Goal: Book appointment/travel/reservation

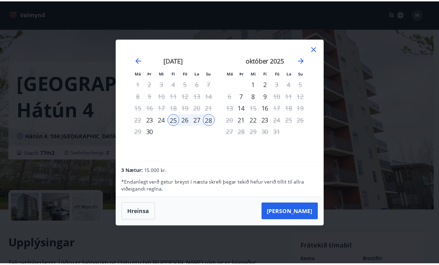
scroll to position [70, 0]
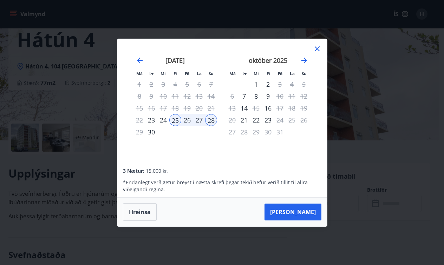
click at [181, 116] on div "26" at bounding box center [187, 120] width 12 height 12
drag, startPoint x: 187, startPoint y: 119, endPoint x: 211, endPoint y: 122, distance: 23.6
click at [211, 122] on tr "22 23 24 25 26 27 28" at bounding box center [175, 120] width 84 height 12
click at [186, 117] on div "26" at bounding box center [187, 120] width 12 height 12
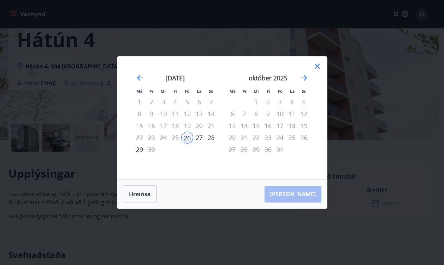
drag, startPoint x: 209, startPoint y: 138, endPoint x: 212, endPoint y: 150, distance: 12.4
click at [209, 138] on div "28" at bounding box center [211, 138] width 12 height 12
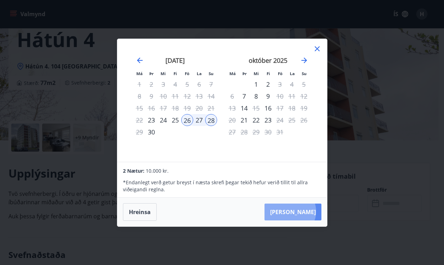
click at [312, 211] on button "[PERSON_NAME]" at bounding box center [292, 212] width 57 height 17
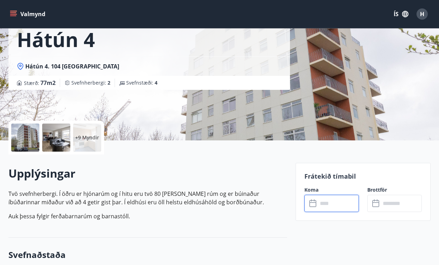
type input "******"
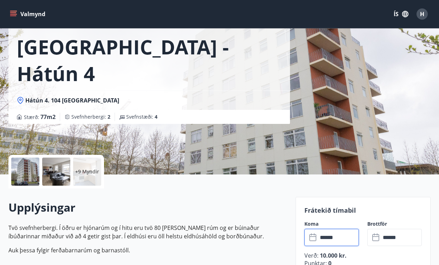
scroll to position [281, 0]
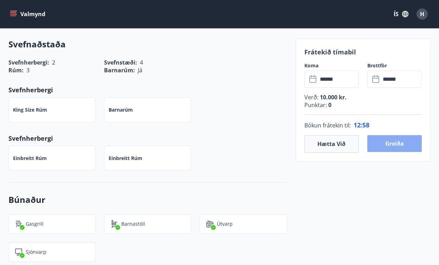
click at [396, 139] on button "Greiða" at bounding box center [394, 143] width 54 height 17
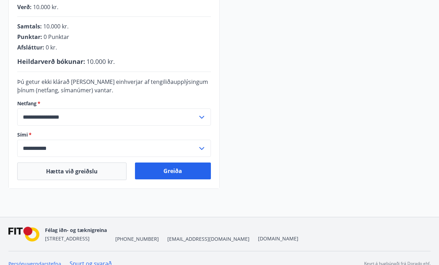
scroll to position [190, 0]
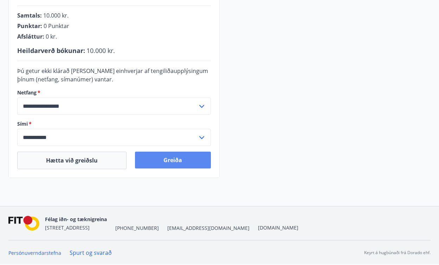
click at [171, 158] on button "Greiða" at bounding box center [173, 160] width 76 height 17
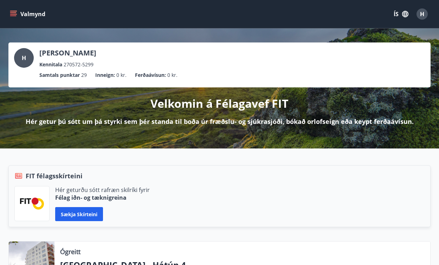
click at [11, 16] on icon "menu" at bounding box center [13, 15] width 6 height 1
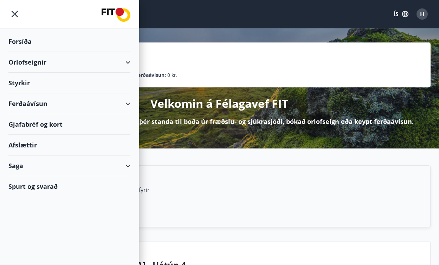
click at [38, 190] on div "Spurt og svarað" at bounding box center [69, 186] width 122 height 20
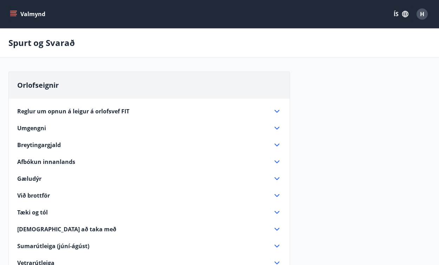
click at [277, 113] on icon at bounding box center [277, 111] width 8 height 8
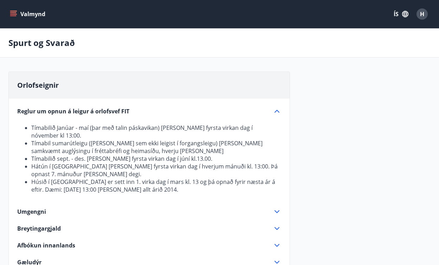
click at [275, 214] on icon at bounding box center [277, 212] width 8 height 8
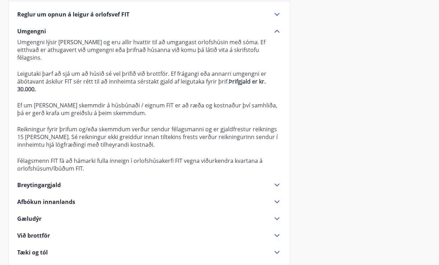
scroll to position [176, 0]
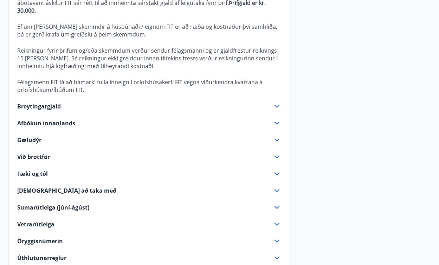
click at [276, 144] on div "Reglur um opnun á leigur á orlofsvef FIT Tímabilið Janúar - maí (þar með talin …" at bounding box center [149, 126] width 281 height 407
click at [279, 153] on icon at bounding box center [277, 157] width 8 height 8
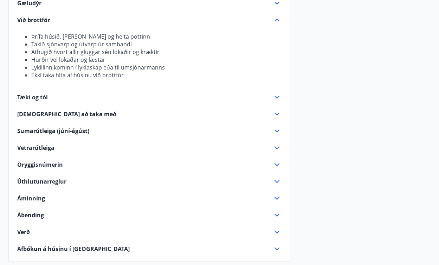
click at [276, 114] on icon at bounding box center [277, 114] width 8 height 8
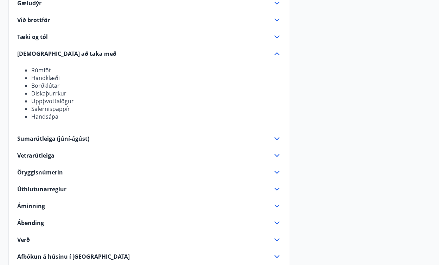
scroll to position [211, 0]
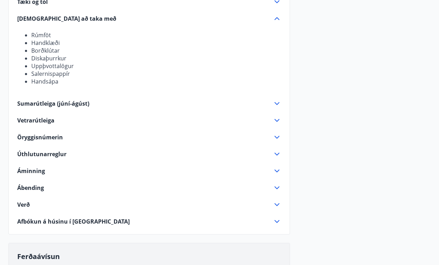
click at [281, 186] on div "Reglur um opnun á leigur á orlofsvef FIT Tímabilið Janúar - maí (þar með talin …" at bounding box center [149, 57] width 281 height 338
click at [276, 187] on icon at bounding box center [277, 188] width 8 height 8
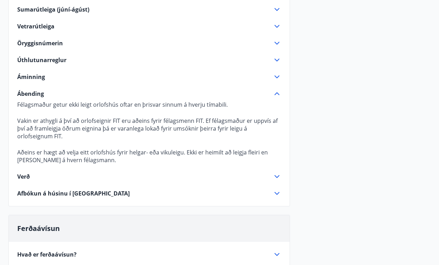
scroll to position [316, 0]
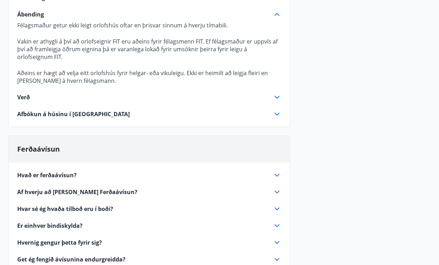
click at [272, 97] on div "Verð" at bounding box center [144, 97] width 255 height 8
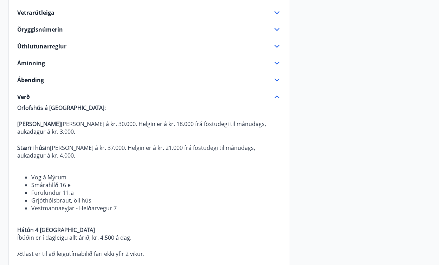
scroll to position [0, 0]
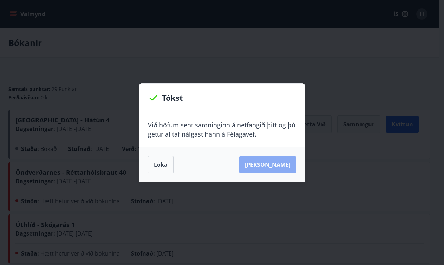
click at [281, 164] on button "Sjá samning" at bounding box center [267, 164] width 57 height 17
